Goal: Information Seeking & Learning: Learn about a topic

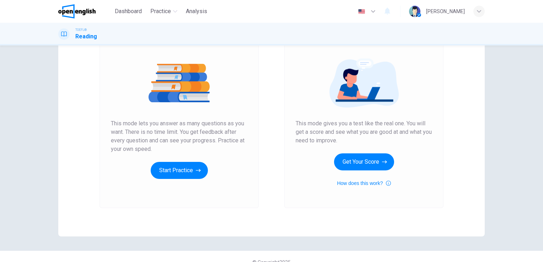
scroll to position [71, 0]
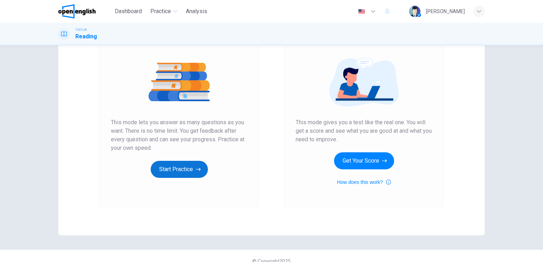
click at [184, 170] on button "Start Practice" at bounding box center [179, 169] width 57 height 17
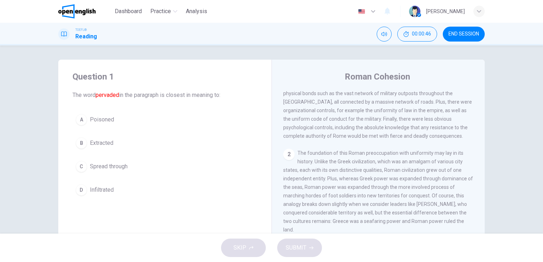
scroll to position [0, 0]
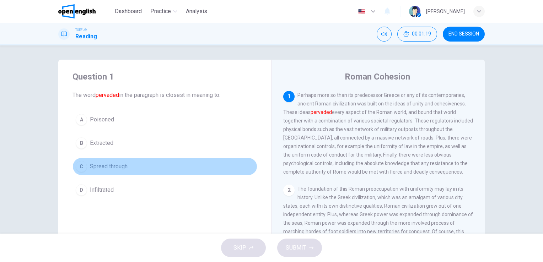
click at [113, 168] on span "Spread through" at bounding box center [109, 166] width 38 height 9
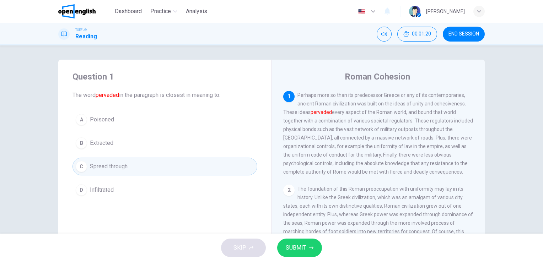
click at [302, 252] on span "SUBMIT" at bounding box center [295, 248] width 21 height 10
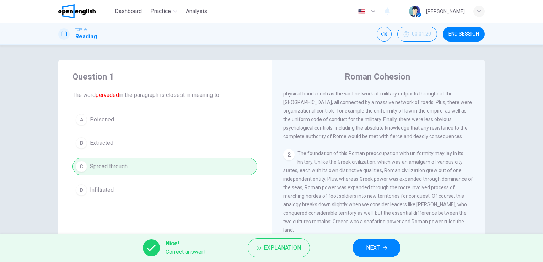
click at [381, 250] on button "NEXT" at bounding box center [376, 248] width 48 height 18
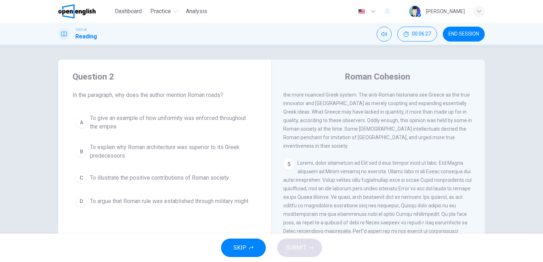
scroll to position [340, 0]
click at [469, 192] on div "1 Perhaps more so than its predecessor Greece or any of its contemporaries, anc…" at bounding box center [383, 193] width 200 height 204
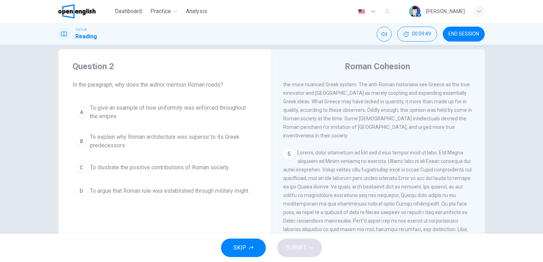
scroll to position [0, 0]
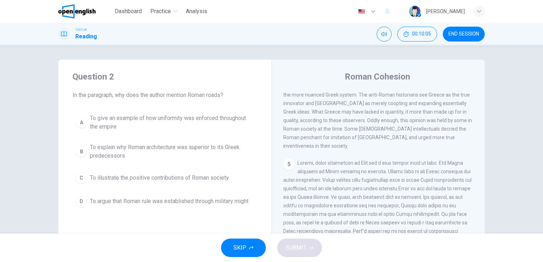
click at [388, 110] on div "4 Modern attitudes toward Roman society and governance run the gamut from admir…" at bounding box center [378, 107] width 190 height 85
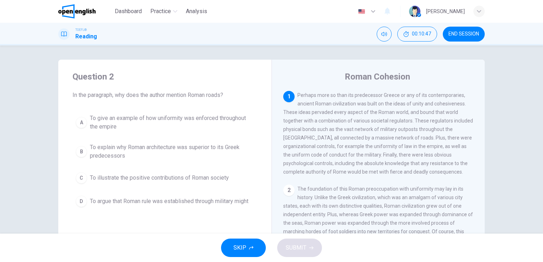
click at [189, 127] on span "To give an example of how uniformity was enforced throughout the empire" at bounding box center [172, 122] width 164 height 17
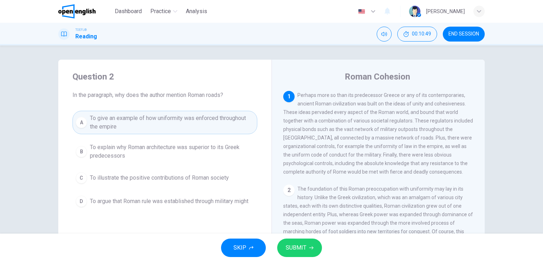
click at [307, 251] on button "SUBMIT" at bounding box center [299, 248] width 45 height 18
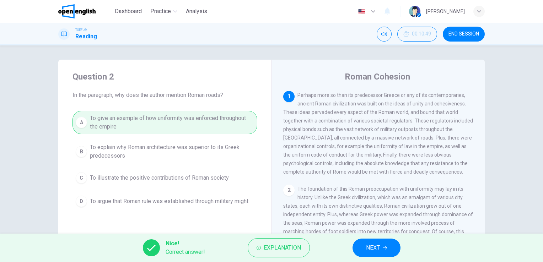
click at [376, 249] on span "NEXT" at bounding box center [373, 248] width 14 height 10
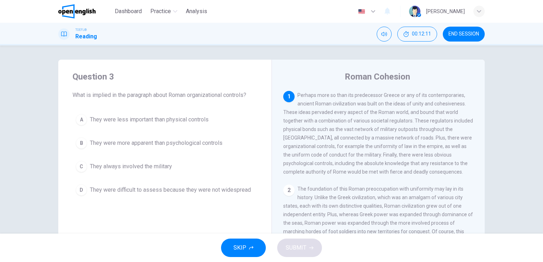
click at [199, 143] on span "They were more apparent than psychological controls" at bounding box center [156, 143] width 132 height 9
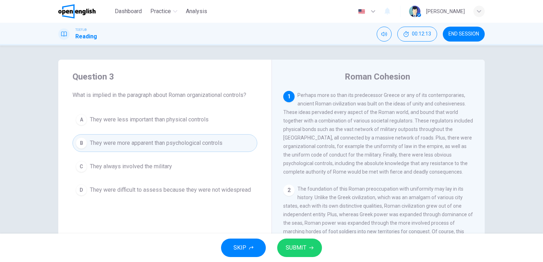
click at [301, 251] on span "SUBMIT" at bounding box center [295, 248] width 21 height 10
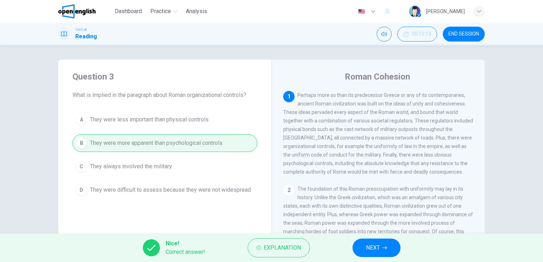
click at [381, 249] on button "NEXT" at bounding box center [376, 248] width 48 height 18
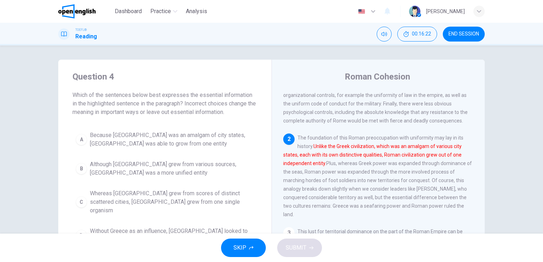
click at [153, 201] on span "Whereas Greece grew from scores of distinct scattered cities, Rome grew from on…" at bounding box center [172, 202] width 164 height 26
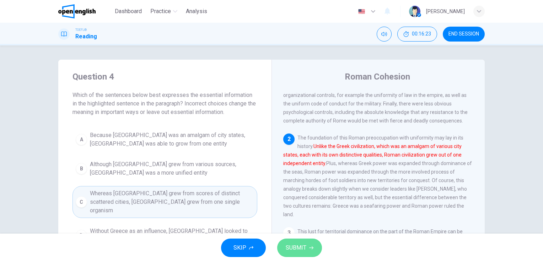
click at [299, 242] on button "SUBMIT" at bounding box center [299, 248] width 45 height 18
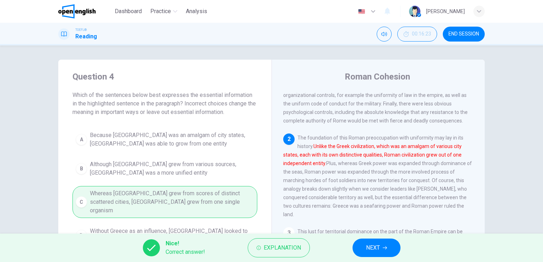
click at [375, 247] on span "NEXT" at bounding box center [373, 248] width 14 height 10
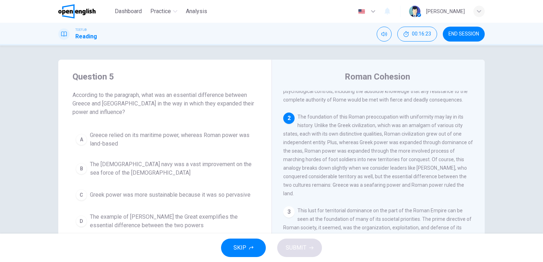
scroll to position [97, 0]
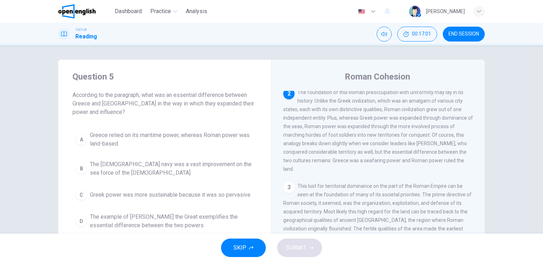
click at [202, 143] on span "Greece relied on its maritime power, whereas Roman power was land-based" at bounding box center [172, 139] width 164 height 17
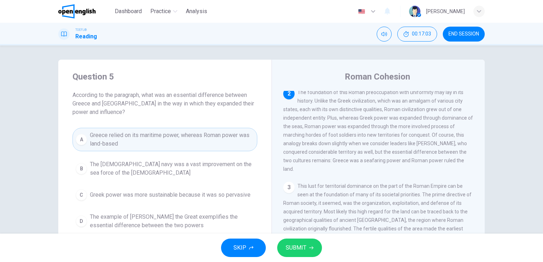
click at [303, 246] on span "SUBMIT" at bounding box center [295, 248] width 21 height 10
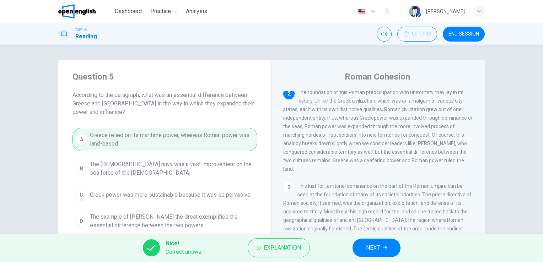
click at [376, 246] on span "NEXT" at bounding box center [373, 248] width 14 height 10
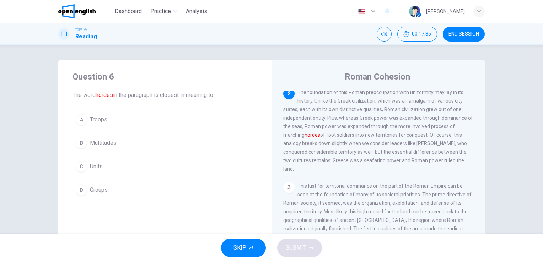
click at [105, 189] on span "Groups" at bounding box center [99, 190] width 18 height 9
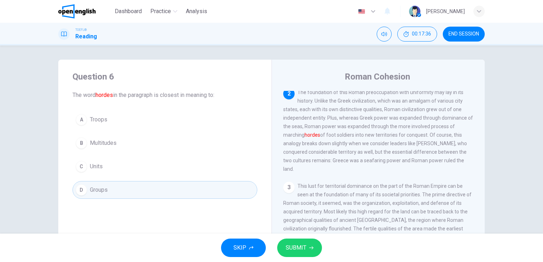
click at [304, 246] on span "SUBMIT" at bounding box center [295, 248] width 21 height 10
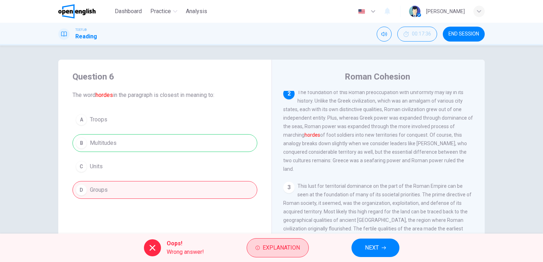
click at [280, 246] on span "Explanation" at bounding box center [280, 248] width 37 height 10
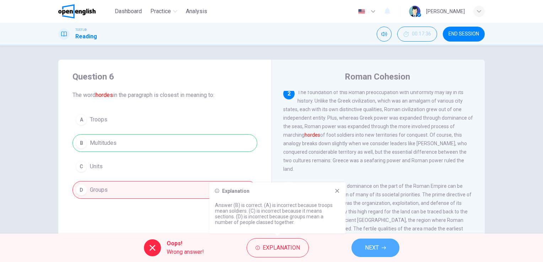
click at [377, 250] on span "NEXT" at bounding box center [372, 248] width 14 height 10
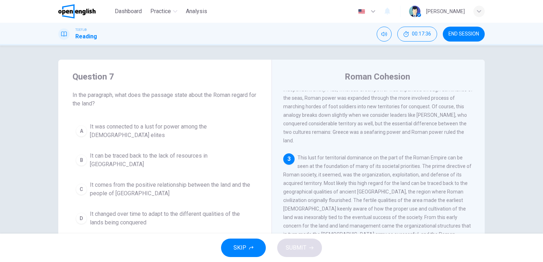
scroll to position [174, 0]
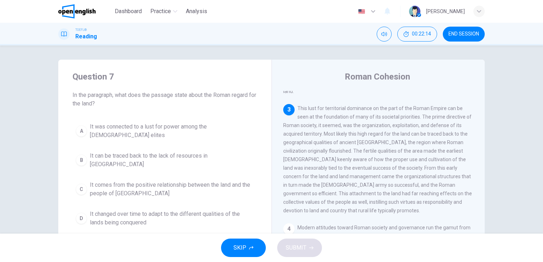
click at [180, 181] on span "It comes from the positive relationship between the land and the people of Lati…" at bounding box center [172, 189] width 164 height 17
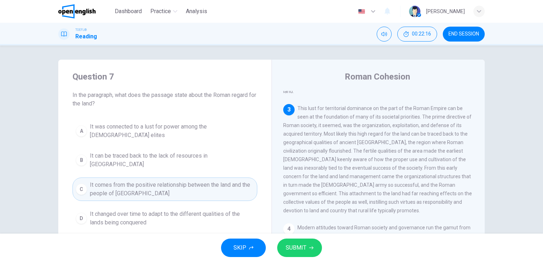
click at [302, 248] on span "SUBMIT" at bounding box center [295, 248] width 21 height 10
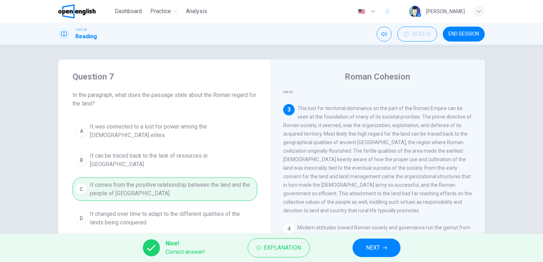
click at [369, 244] on span "NEXT" at bounding box center [373, 248] width 14 height 10
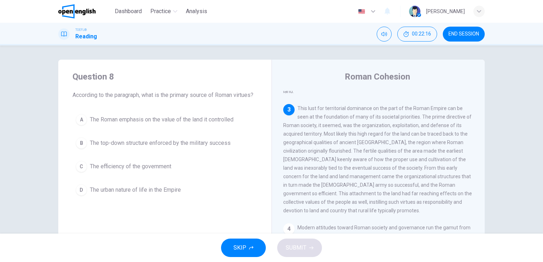
scroll to position [193, 0]
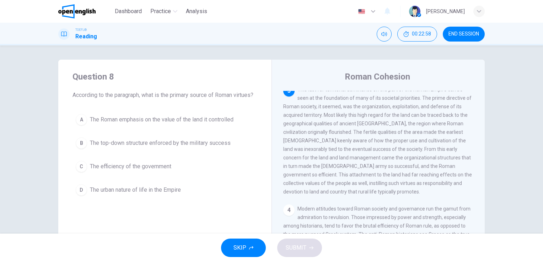
click at [187, 124] on span "The Roman emphasis on the value of the land it controlled" at bounding box center [161, 119] width 143 height 9
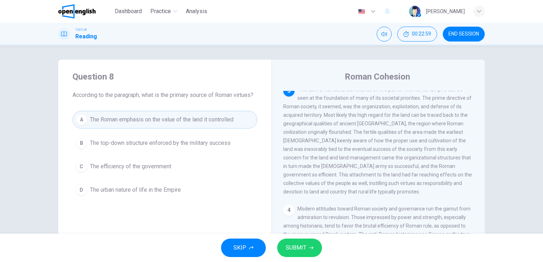
click at [302, 250] on span "SUBMIT" at bounding box center [295, 248] width 21 height 10
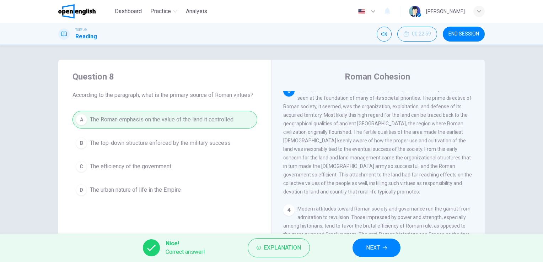
click at [378, 248] on span "NEXT" at bounding box center [373, 248] width 14 height 10
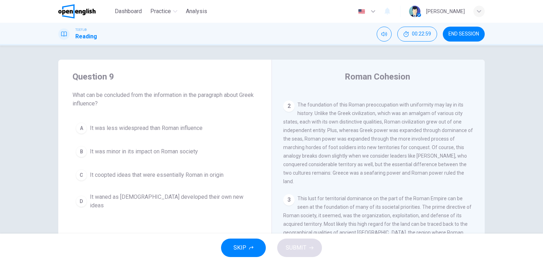
scroll to position [0, 0]
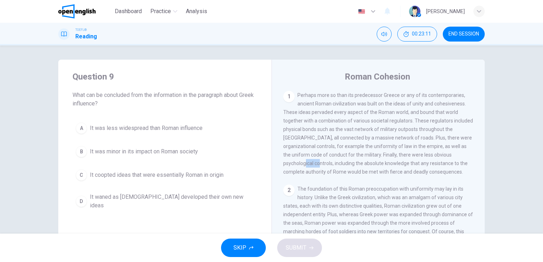
click at [422, 104] on span "Perhaps more so than its predecessor Greece or any of its contemporaries, ancie…" at bounding box center [378, 133] width 190 height 82
click at [381, 170] on div "1 Perhaps more so than its predecessor Greece or any of its contemporaries, anc…" at bounding box center [378, 133] width 190 height 85
click at [410, 160] on div "1 Perhaps more so than its predecessor Greece or any of its contemporaries, anc…" at bounding box center [378, 133] width 190 height 85
click at [415, 159] on span "Perhaps more so than its predecessor Greece or any of its contemporaries, ancie…" at bounding box center [378, 133] width 190 height 82
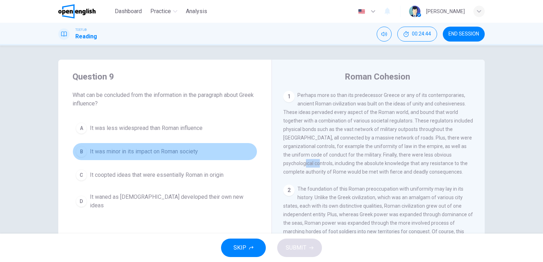
click at [155, 152] on span "It was minor in its impact on Roman society" at bounding box center [144, 151] width 108 height 9
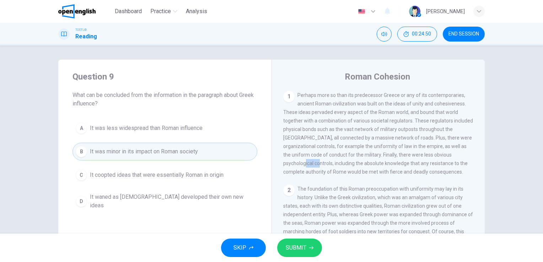
click at [301, 251] on span "SUBMIT" at bounding box center [295, 248] width 21 height 10
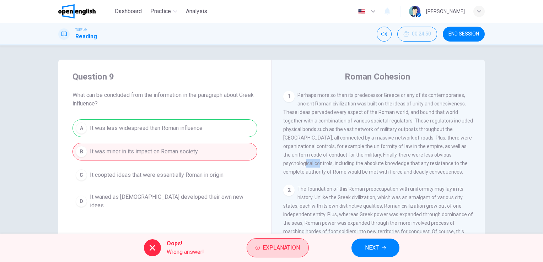
drag, startPoint x: 274, startPoint y: 252, endPoint x: 277, endPoint y: 244, distance: 8.8
click at [274, 251] on span "Explanation" at bounding box center [280, 248] width 37 height 10
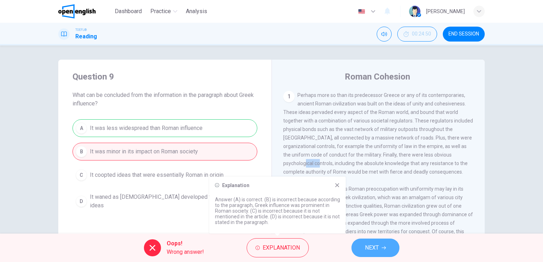
click at [379, 246] on button "NEXT" at bounding box center [375, 248] width 48 height 18
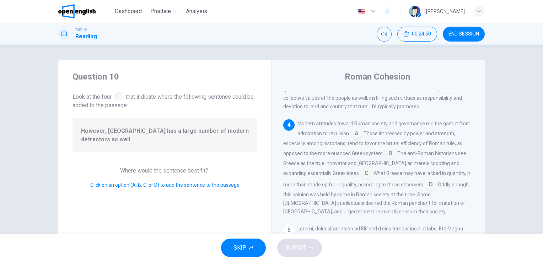
scroll to position [279, 0]
click at [388, 159] on input at bounding box center [389, 152] width 11 height 11
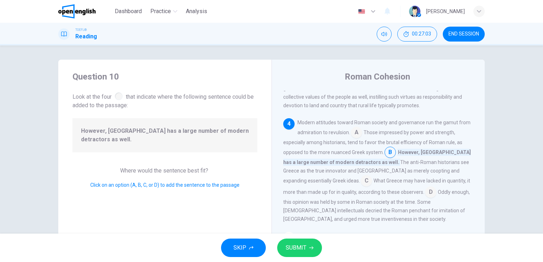
click at [300, 249] on span "SUBMIT" at bounding box center [295, 248] width 21 height 10
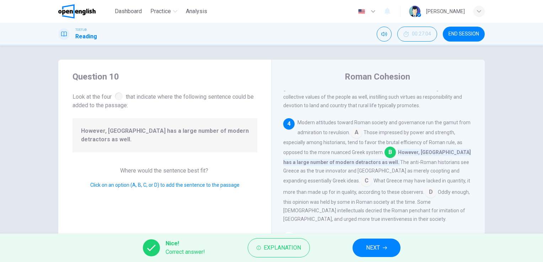
click at [379, 246] on span "NEXT" at bounding box center [373, 248] width 14 height 10
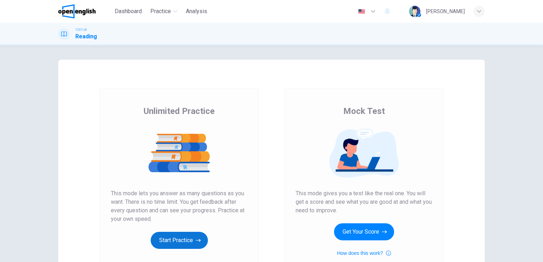
click at [178, 242] on button "Start Practice" at bounding box center [179, 240] width 57 height 17
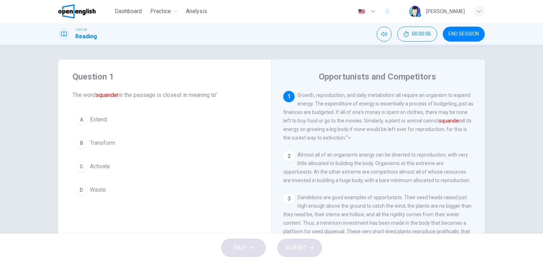
click at [375, 147] on div "1 Growth, reproduction, and daily metabolism all require an organism to expend …" at bounding box center [383, 193] width 200 height 204
click at [93, 190] on span "Waste" at bounding box center [98, 190] width 16 height 9
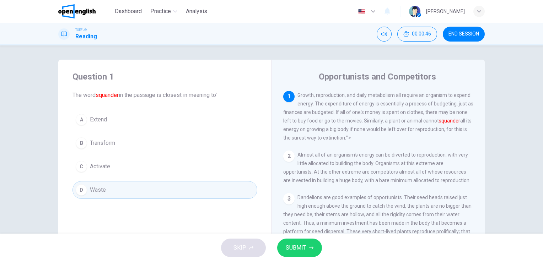
click at [303, 250] on span "SUBMIT" at bounding box center [295, 248] width 21 height 10
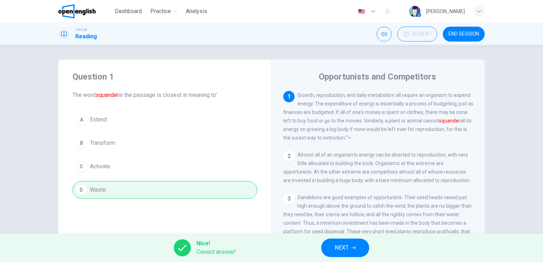
click at [355, 243] on button "NEXT" at bounding box center [345, 248] width 48 height 18
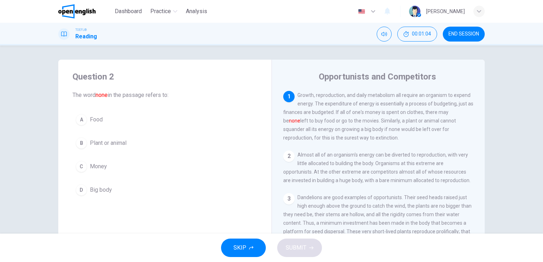
click at [100, 163] on span "Money" at bounding box center [98, 166] width 17 height 9
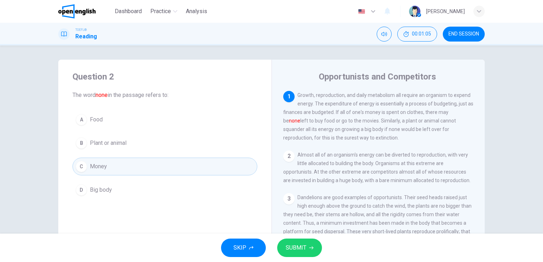
click at [300, 247] on span "SUBMIT" at bounding box center [295, 248] width 21 height 10
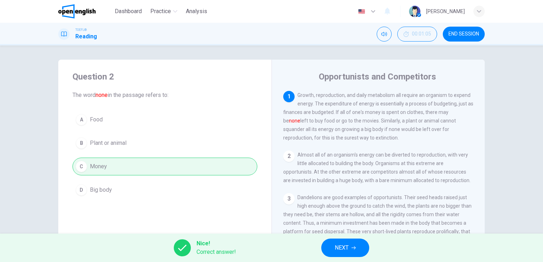
click at [346, 248] on span "NEXT" at bounding box center [341, 248] width 14 height 10
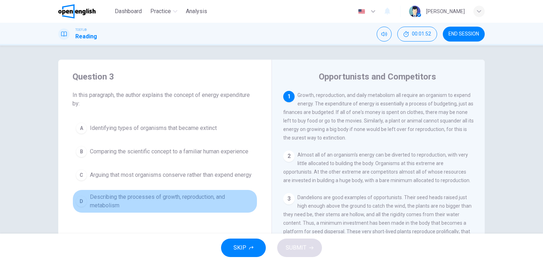
click at [190, 205] on span "Describing the processes of growth, reproduction, and metabolism" at bounding box center [172, 201] width 164 height 17
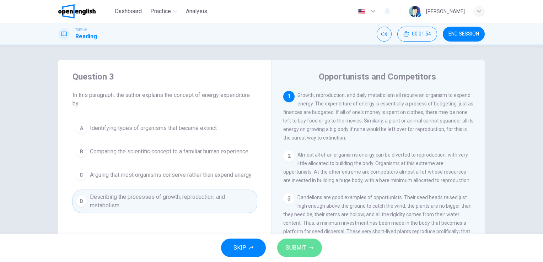
click at [303, 249] on span "SUBMIT" at bounding box center [295, 248] width 21 height 10
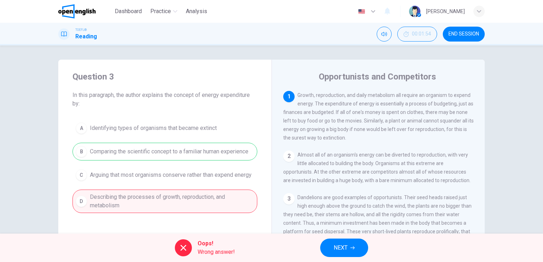
click at [349, 247] on button "NEXT" at bounding box center [344, 248] width 48 height 18
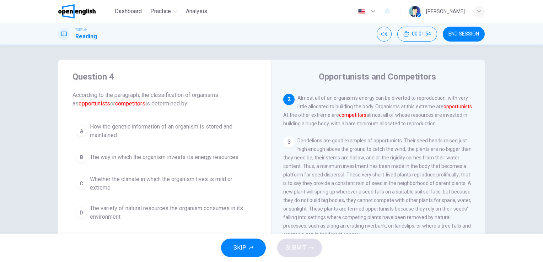
scroll to position [61, 0]
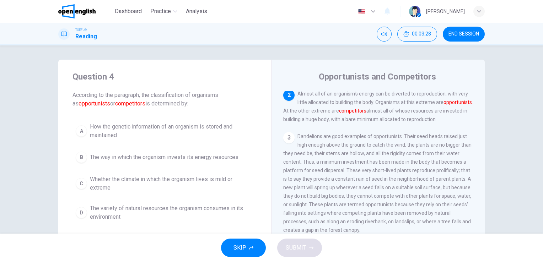
click at [159, 157] on span "The way in which the organism invests its energy resources" at bounding box center [164, 157] width 148 height 9
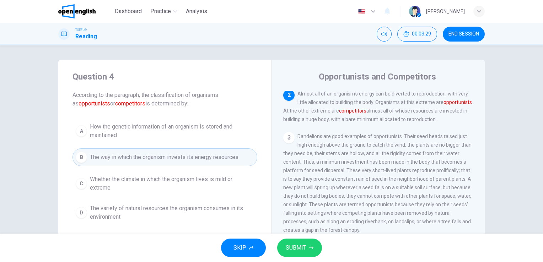
click at [298, 251] on span "SUBMIT" at bounding box center [295, 248] width 21 height 10
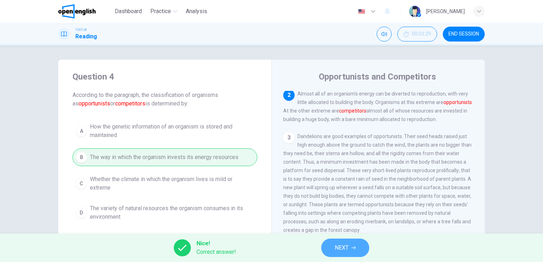
click at [346, 248] on span "NEXT" at bounding box center [341, 248] width 14 height 10
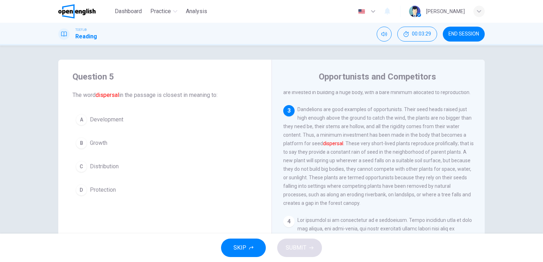
scroll to position [105, 0]
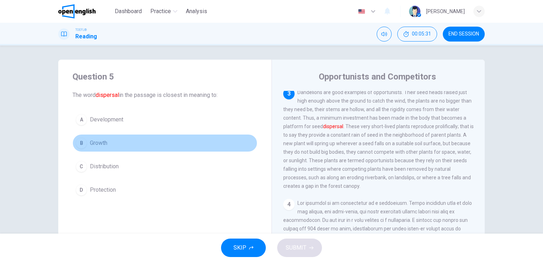
click at [101, 143] on span "Growth" at bounding box center [98, 143] width 17 height 9
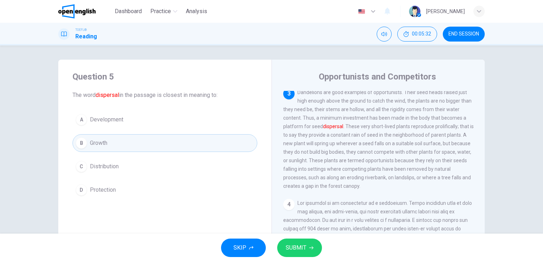
click at [295, 247] on span "SUBMIT" at bounding box center [295, 248] width 21 height 10
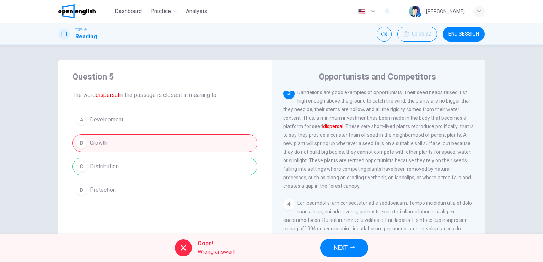
click at [346, 245] on span "NEXT" at bounding box center [340, 248] width 14 height 10
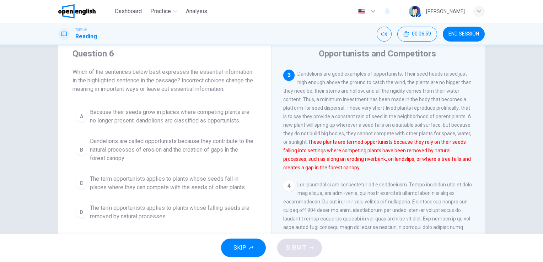
scroll to position [36, 0]
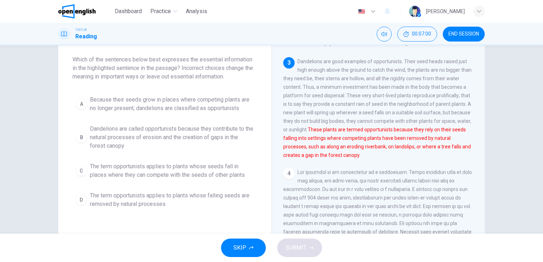
click at [183, 109] on span "Because their seeds grow in places where competing plants are no longer present…" at bounding box center [172, 104] width 164 height 17
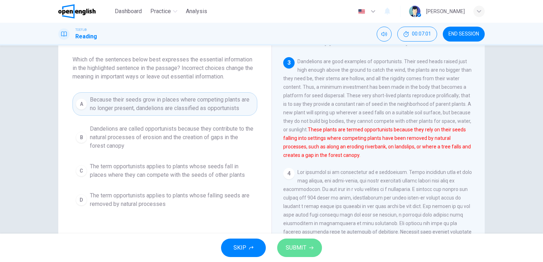
click at [305, 250] on button "SUBMIT" at bounding box center [299, 248] width 45 height 18
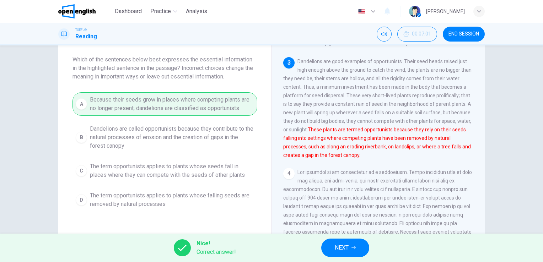
click at [347, 248] on span "NEXT" at bounding box center [341, 248] width 14 height 10
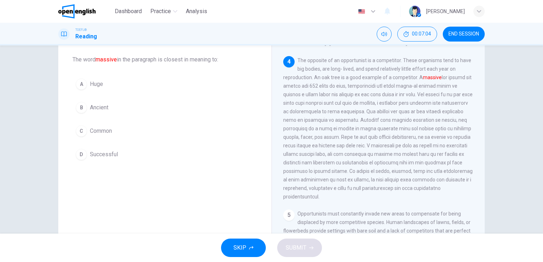
scroll to position [200, 0]
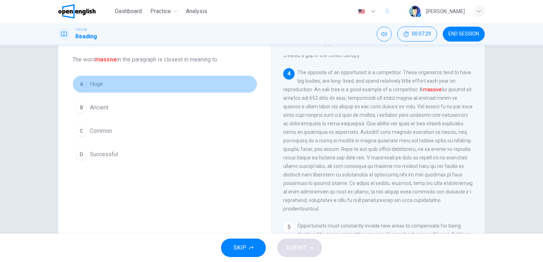
click at [97, 86] on span "Huge" at bounding box center [96, 84] width 13 height 9
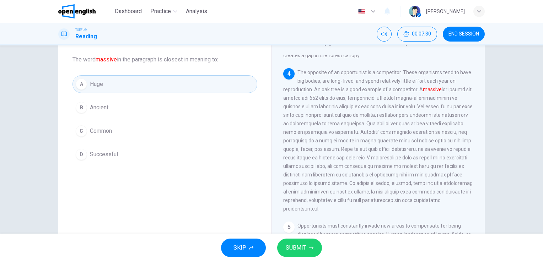
click at [303, 249] on span "SUBMIT" at bounding box center [295, 248] width 21 height 10
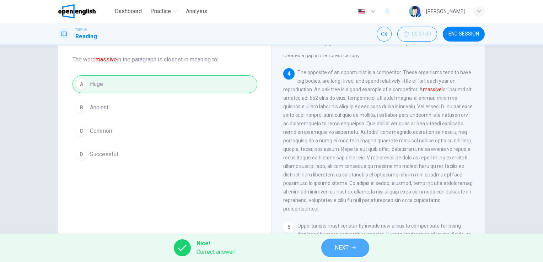
click at [348, 250] on span "NEXT" at bounding box center [341, 248] width 14 height 10
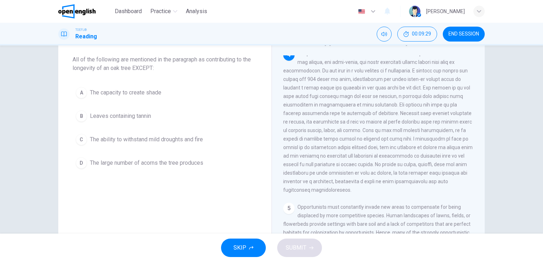
click at [148, 94] on span "The capacity to create shade" at bounding box center [125, 92] width 71 height 9
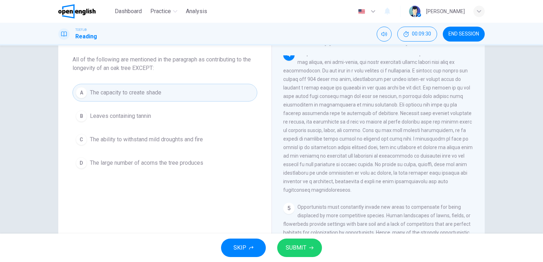
click at [303, 246] on span "SUBMIT" at bounding box center [295, 248] width 21 height 10
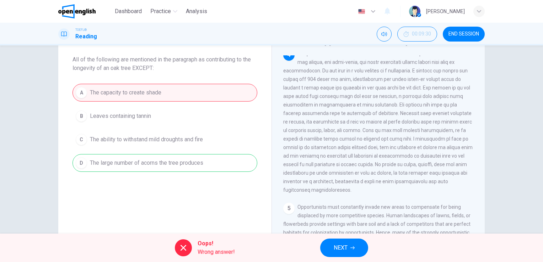
click at [346, 244] on span "NEXT" at bounding box center [340, 248] width 14 height 10
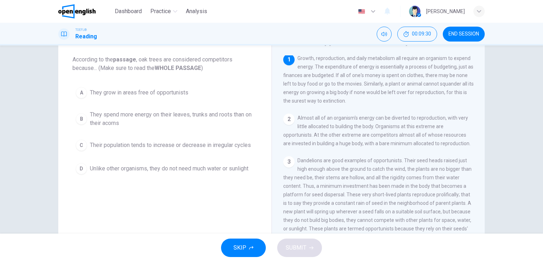
scroll to position [0, 0]
click at [170, 116] on span "They spend more energy on their leaves, trunks and roots than on their acorns" at bounding box center [172, 118] width 164 height 17
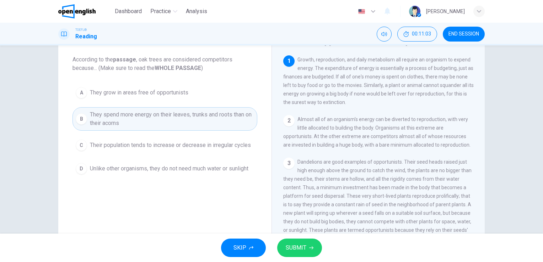
click at [302, 246] on span "SUBMIT" at bounding box center [295, 248] width 21 height 10
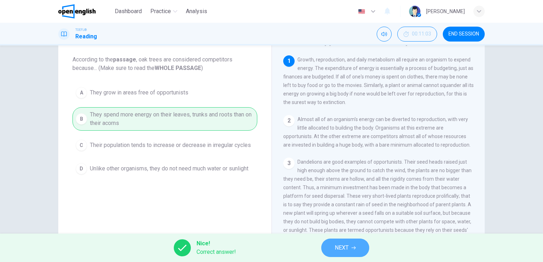
click at [348, 249] on button "NEXT" at bounding box center [345, 248] width 48 height 18
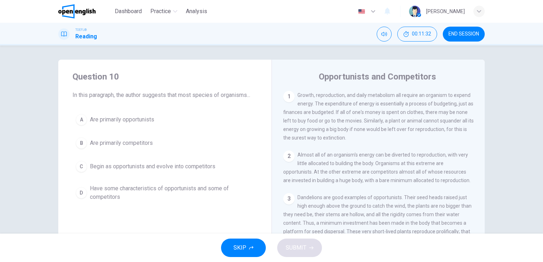
scroll to position [36, 0]
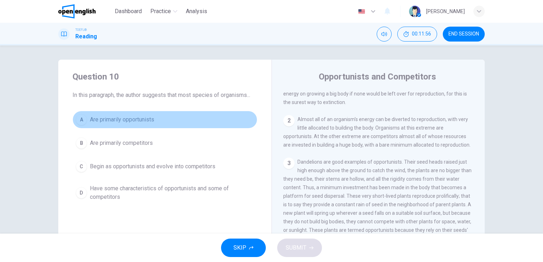
click at [139, 117] on span "Are primarily opportunists" at bounding box center [122, 119] width 64 height 9
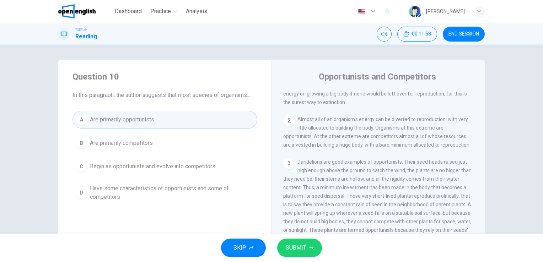
click at [295, 248] on span "SUBMIT" at bounding box center [295, 248] width 21 height 10
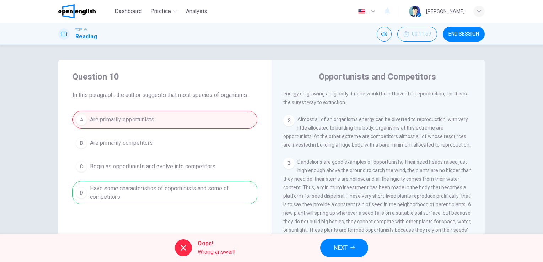
click at [341, 246] on span "NEXT" at bounding box center [340, 248] width 14 height 10
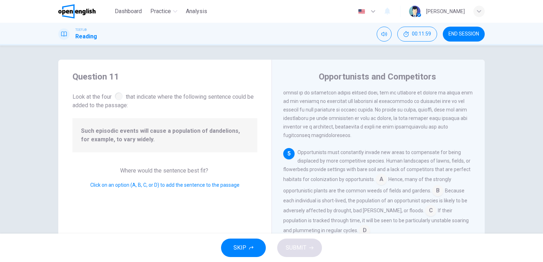
scroll to position [331, 0]
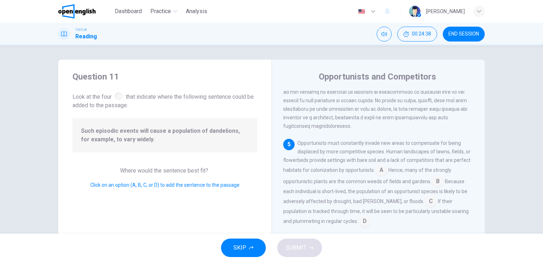
click at [425, 200] on input at bounding box center [430, 201] width 11 height 11
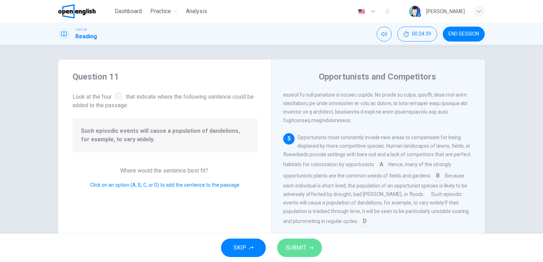
click at [294, 245] on span "SUBMIT" at bounding box center [295, 248] width 21 height 10
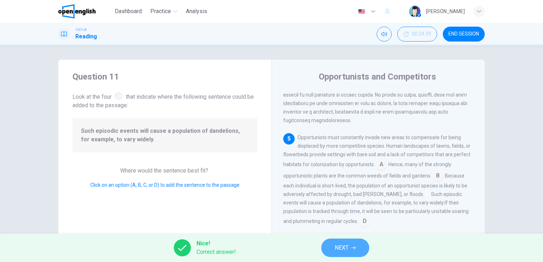
click at [337, 245] on span "NEXT" at bounding box center [341, 248] width 14 height 10
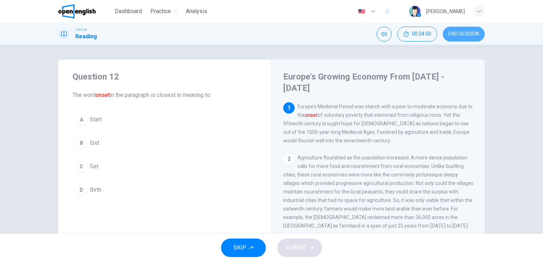
drag, startPoint x: 467, startPoint y: 32, endPoint x: 304, endPoint y: 36, distance: 163.7
click at [467, 32] on span "END SESSION" at bounding box center [463, 34] width 31 height 6
